Goal: Transaction & Acquisition: Purchase product/service

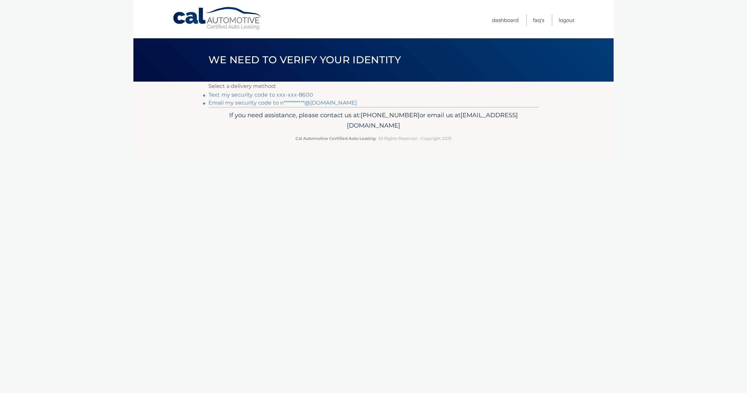
click at [301, 94] on link "Text my security code to xxx-xxx-8600" at bounding box center [260, 95] width 105 height 6
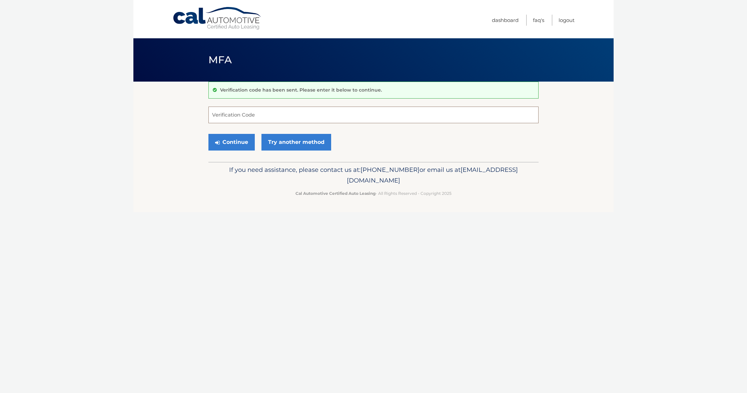
click at [248, 114] on input "Verification Code" at bounding box center [373, 115] width 330 height 17
type input "336799"
click at [231, 142] on button "Continue" at bounding box center [231, 142] width 46 height 17
click at [238, 142] on button "Continue" at bounding box center [231, 142] width 46 height 17
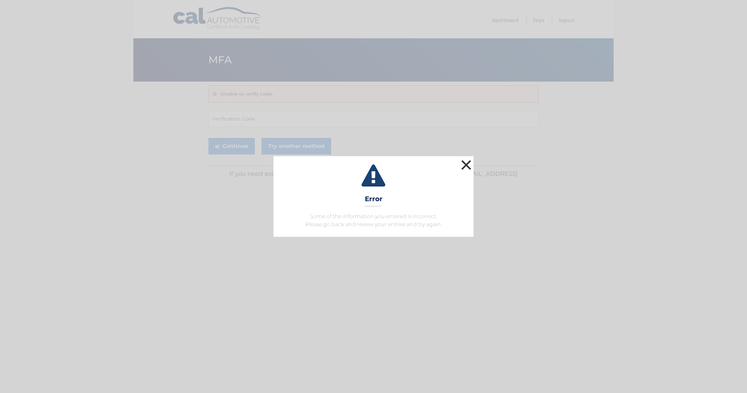
click at [461, 167] on button "×" at bounding box center [465, 164] width 13 height 13
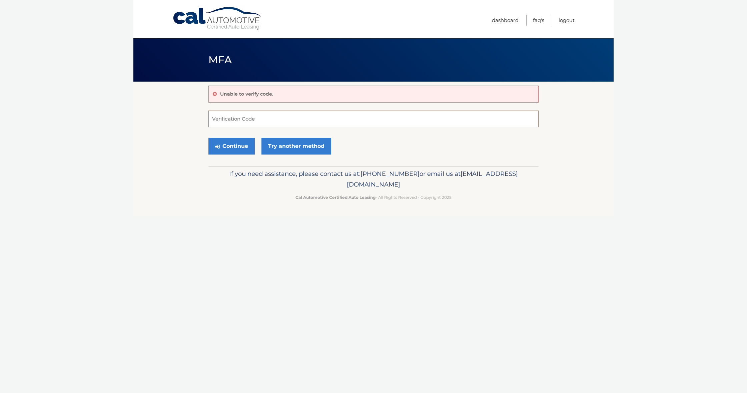
click at [237, 122] on input "Verification Code" at bounding box center [373, 119] width 330 height 17
type input "336799"
click at [231, 145] on button "Continue" at bounding box center [231, 146] width 46 height 17
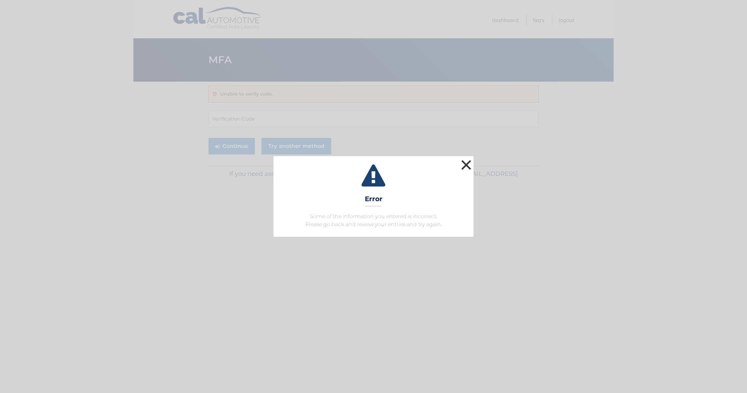
click at [463, 163] on button "×" at bounding box center [465, 164] width 13 height 13
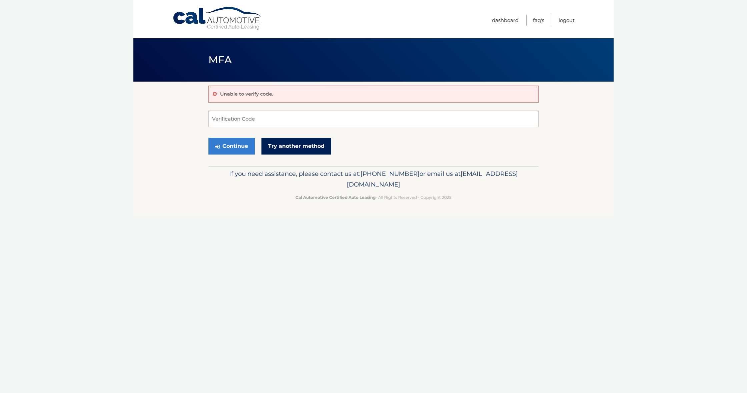
click at [283, 148] on link "Try another method" at bounding box center [296, 146] width 70 height 17
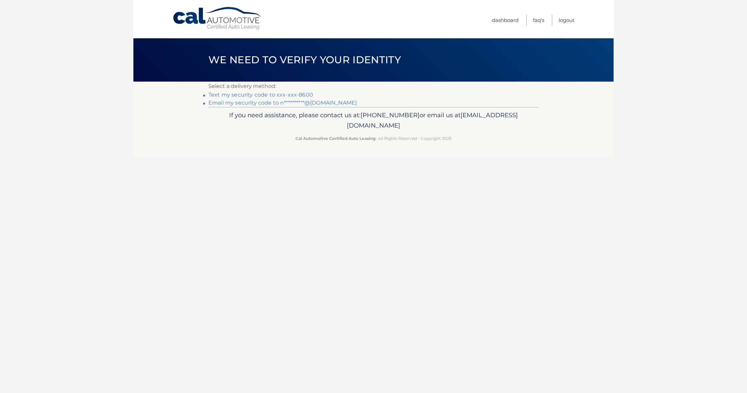
click at [276, 93] on link "Text my security code to xxx-xxx-8600" at bounding box center [260, 95] width 105 height 6
click at [280, 94] on link "Text my security code to xxx-xxx-8600" at bounding box center [260, 95] width 105 height 6
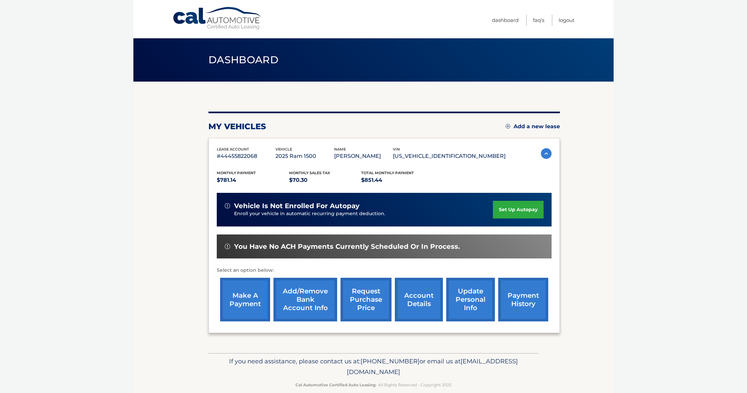
scroll to position [1, 0]
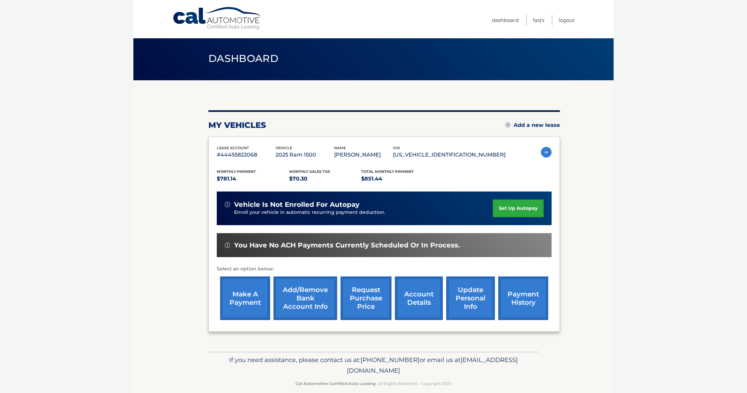
click at [236, 290] on link "make a payment" at bounding box center [245, 299] width 50 height 44
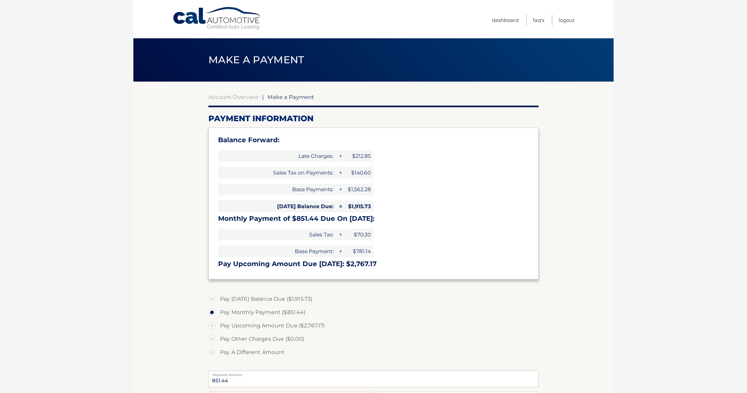
select select "ZTJjOWM2YTgtZjhkZC00MTgzLWFhN2EtMzZlZGJiZjBkODFj"
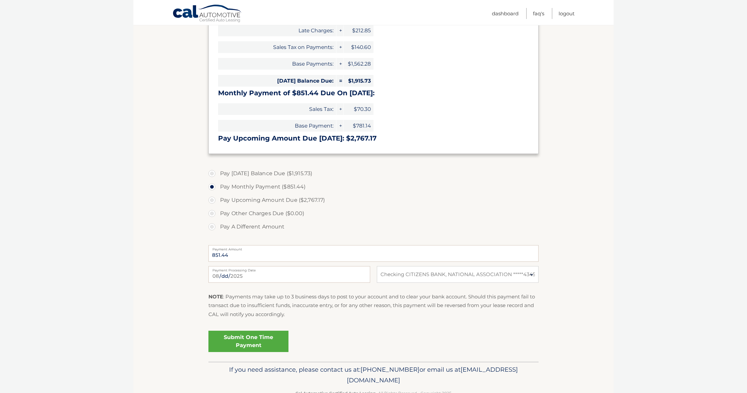
scroll to position [130, 0]
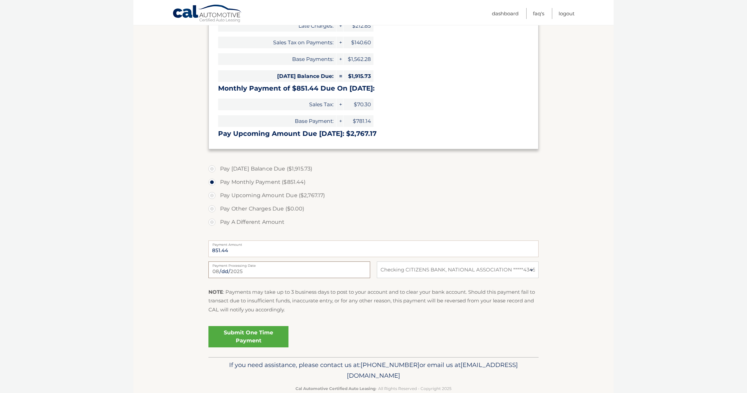
click at [281, 270] on input "[DATE]" at bounding box center [289, 270] width 162 height 17
click at [250, 270] on input "2025-08-29" at bounding box center [289, 270] width 162 height 17
click at [253, 269] on input "2025-08-29" at bounding box center [289, 270] width 162 height 17
type input "2025-01-29"
type input "2025-09-01"
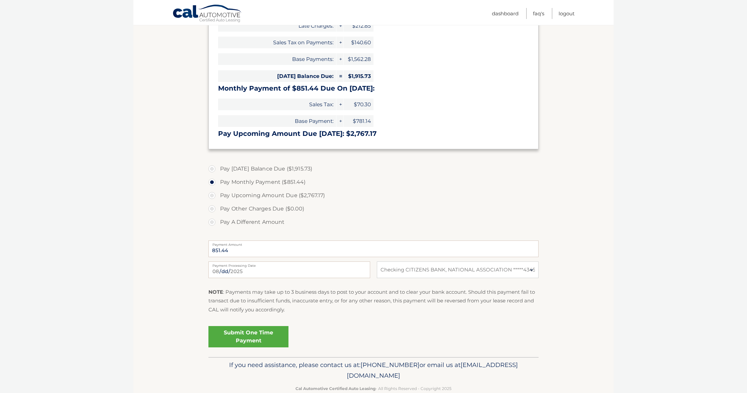
click at [266, 328] on link "Submit One Time Payment" at bounding box center [248, 336] width 80 height 21
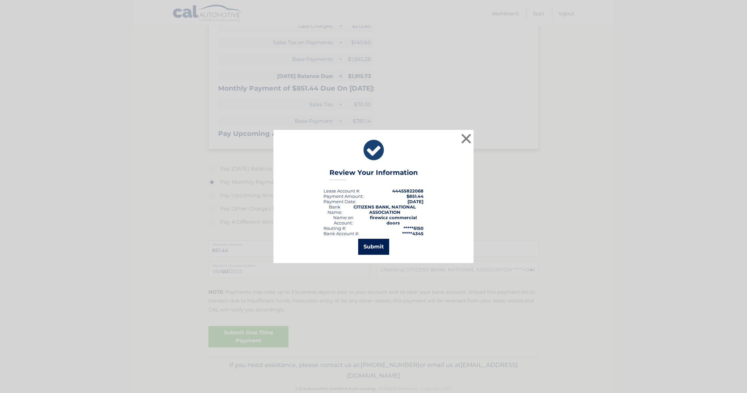
click at [381, 248] on button "Submit" at bounding box center [373, 247] width 31 height 16
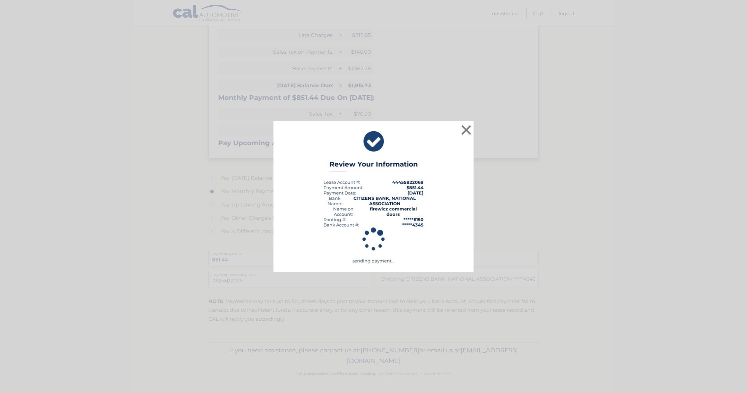
scroll to position [119, 0]
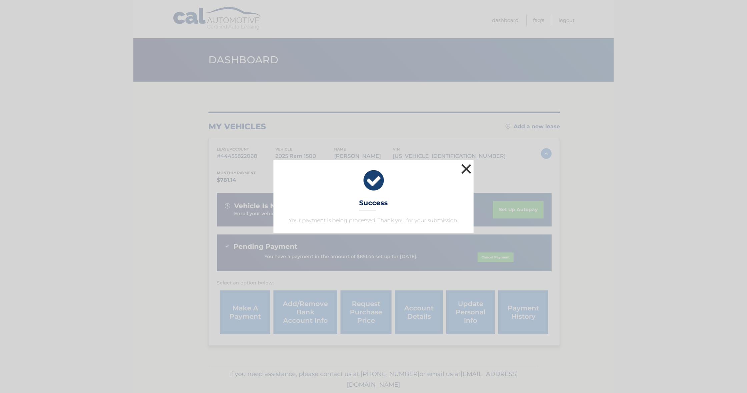
click at [469, 171] on button "×" at bounding box center [465, 168] width 13 height 13
